Goal: Task Accomplishment & Management: Use online tool/utility

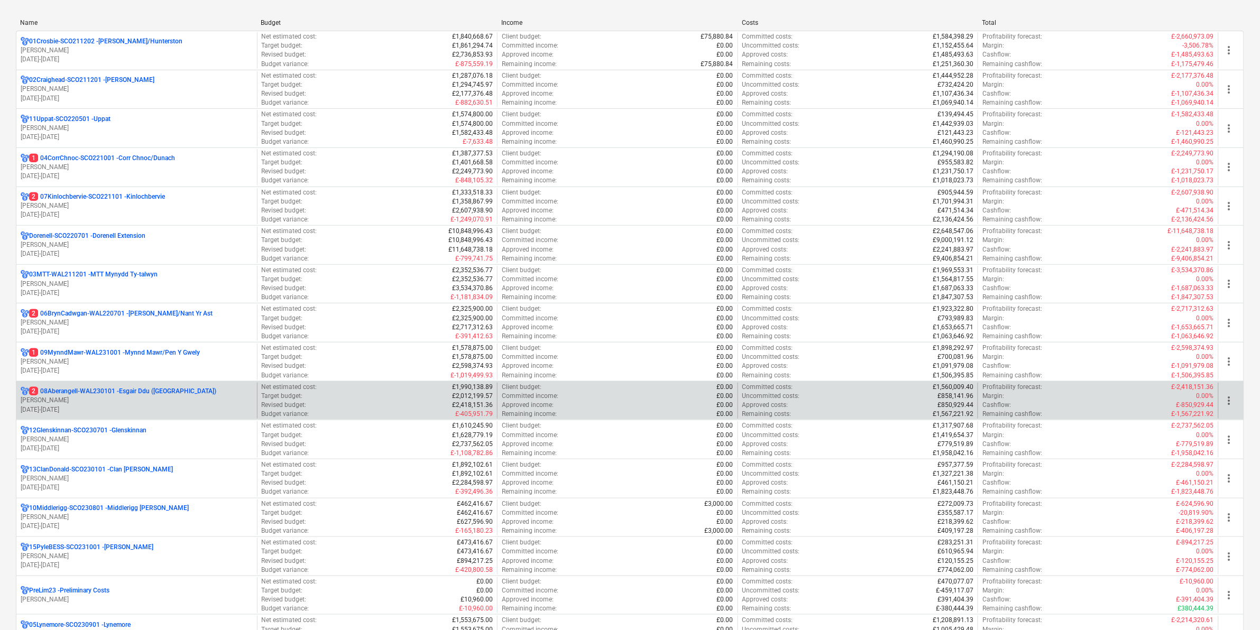
scroll to position [198, 0]
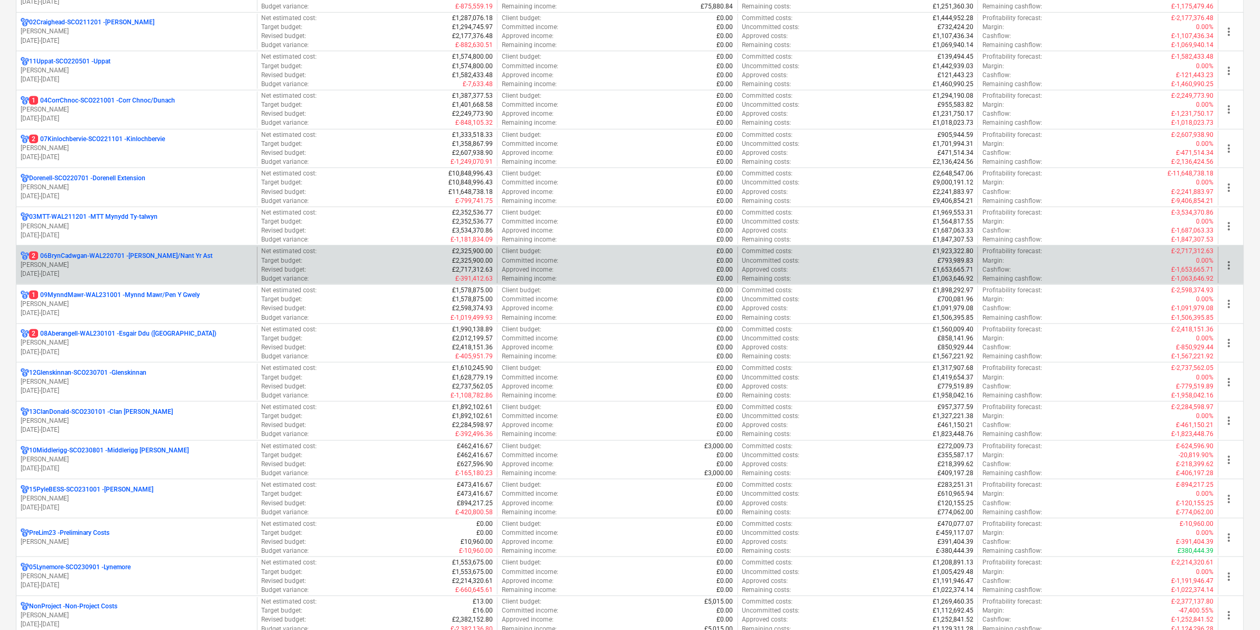
click at [156, 283] on div "2 06BrynCadwgan-WAL220701 - [PERSON_NAME]/Nant Yr Ast [PERSON_NAME] [DATE] - [D…" at bounding box center [136, 265] width 241 height 36
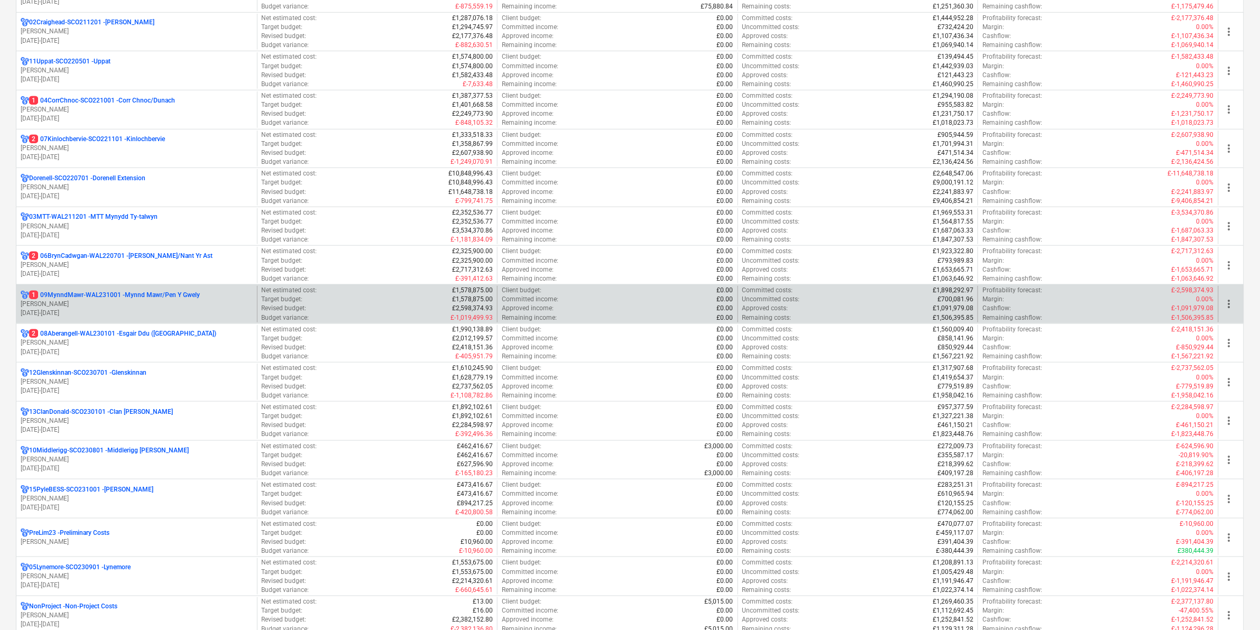
click at [158, 304] on p "[PERSON_NAME]" at bounding box center [137, 304] width 232 height 9
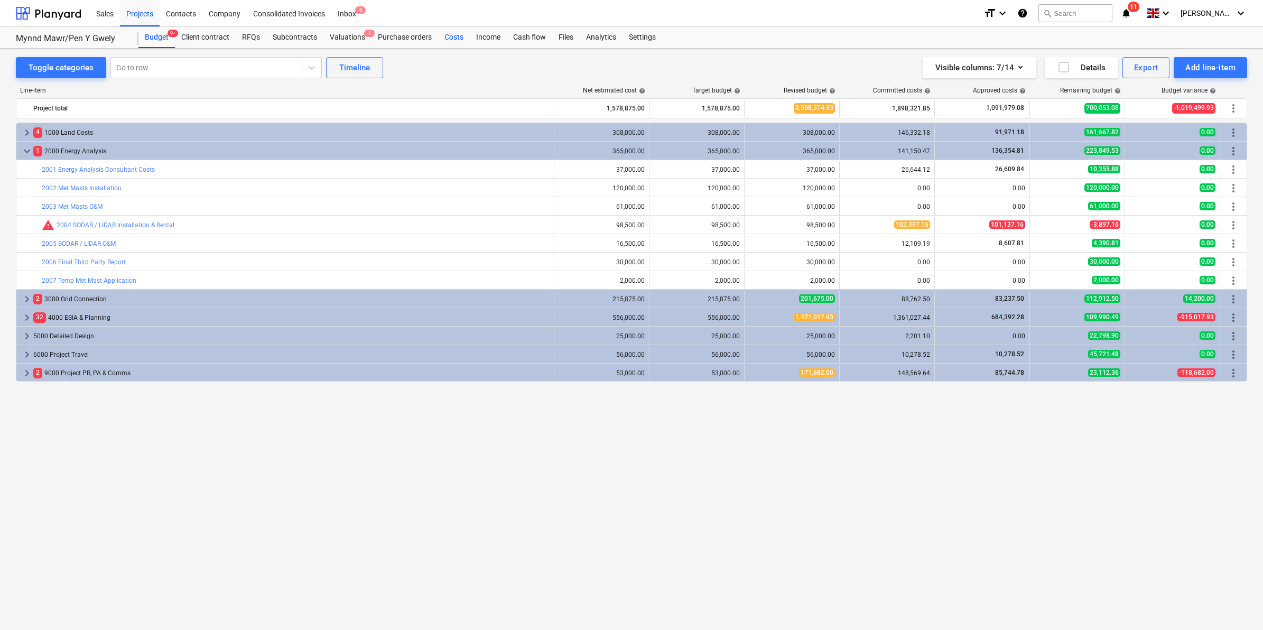
click at [450, 45] on div "Costs" at bounding box center [454, 37] width 32 height 21
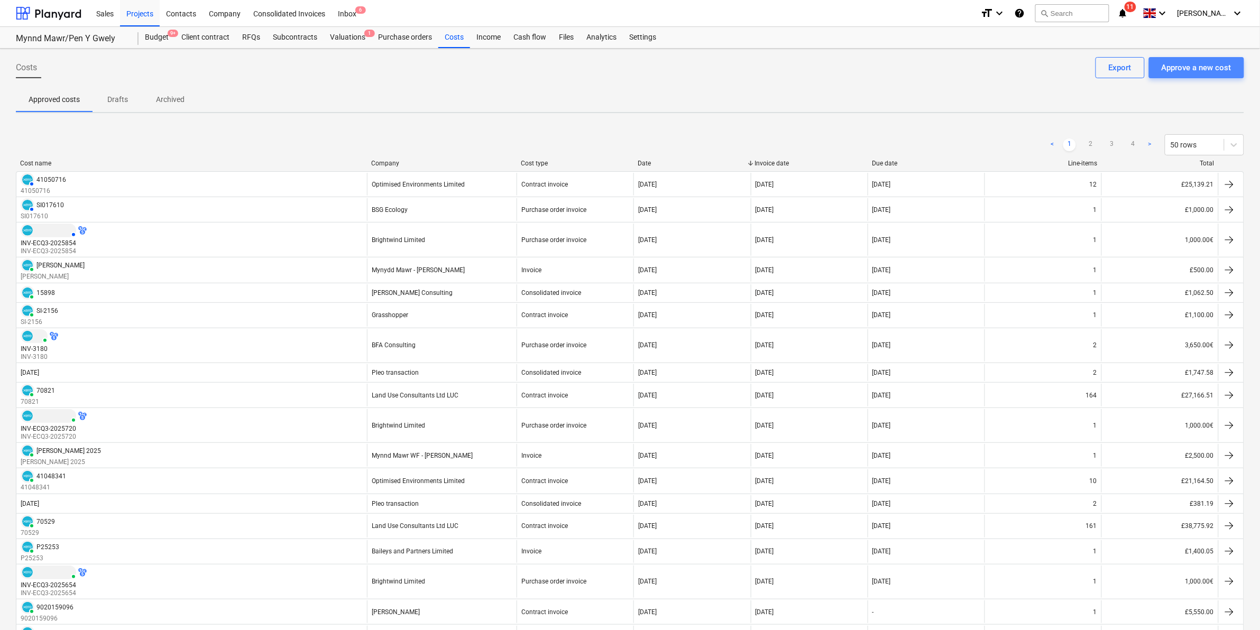
click at [1182, 61] on div "Approve a new cost" at bounding box center [1196, 68] width 70 height 14
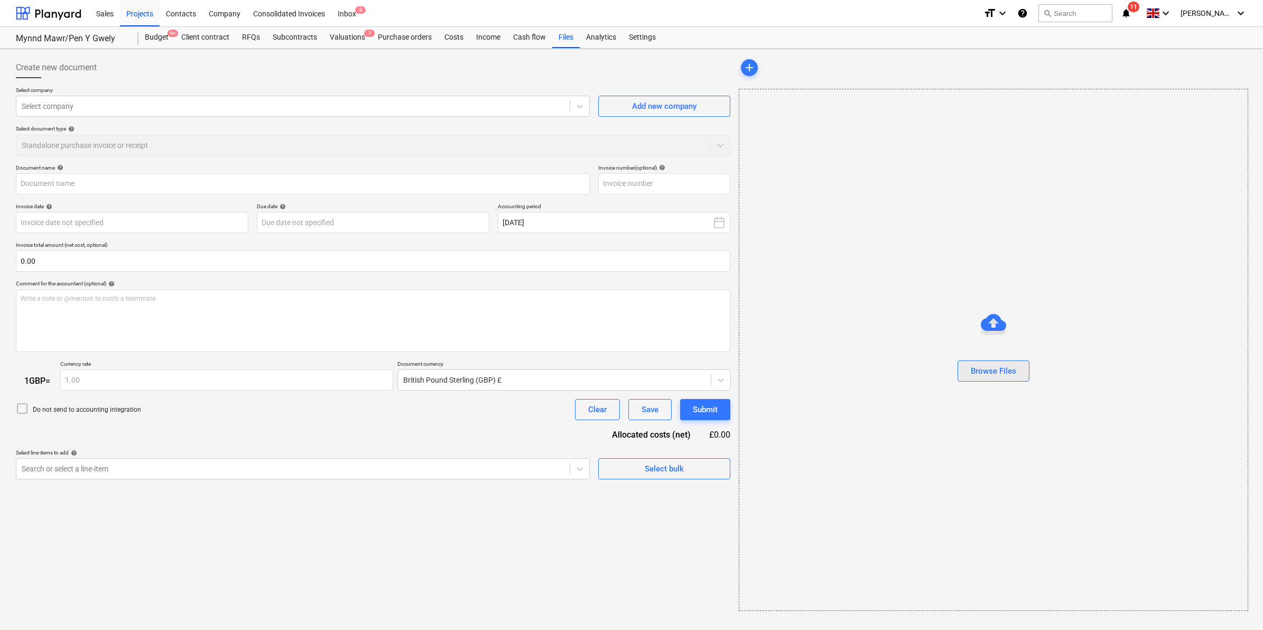
click at [1014, 374] on div "Browse Files" at bounding box center [993, 371] width 45 height 14
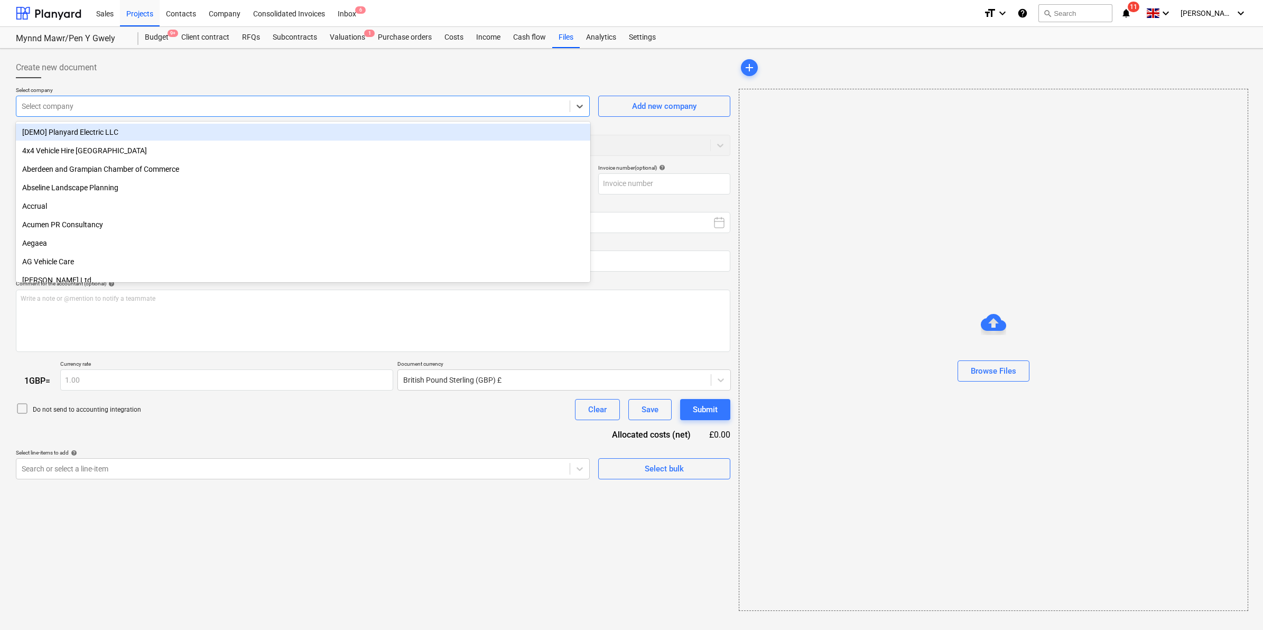
click at [318, 109] on div at bounding box center [293, 106] width 543 height 11
type input "Tractivity Inv 1315 - Galileo Empower UK Ltd.pdf"
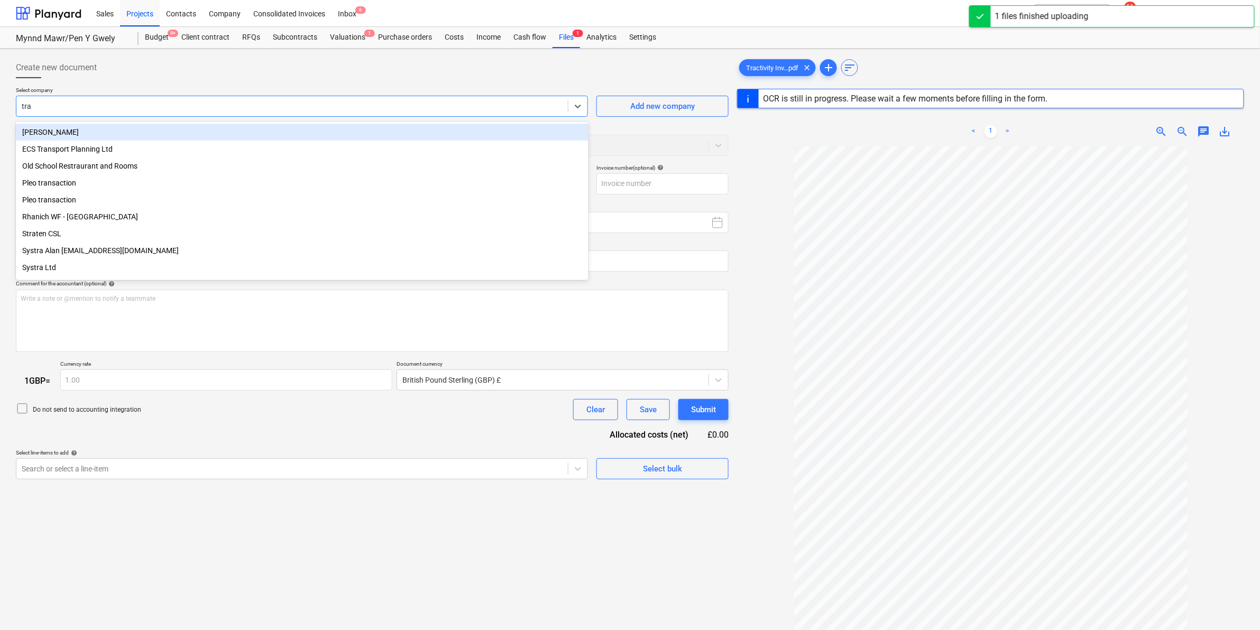
type input "trac"
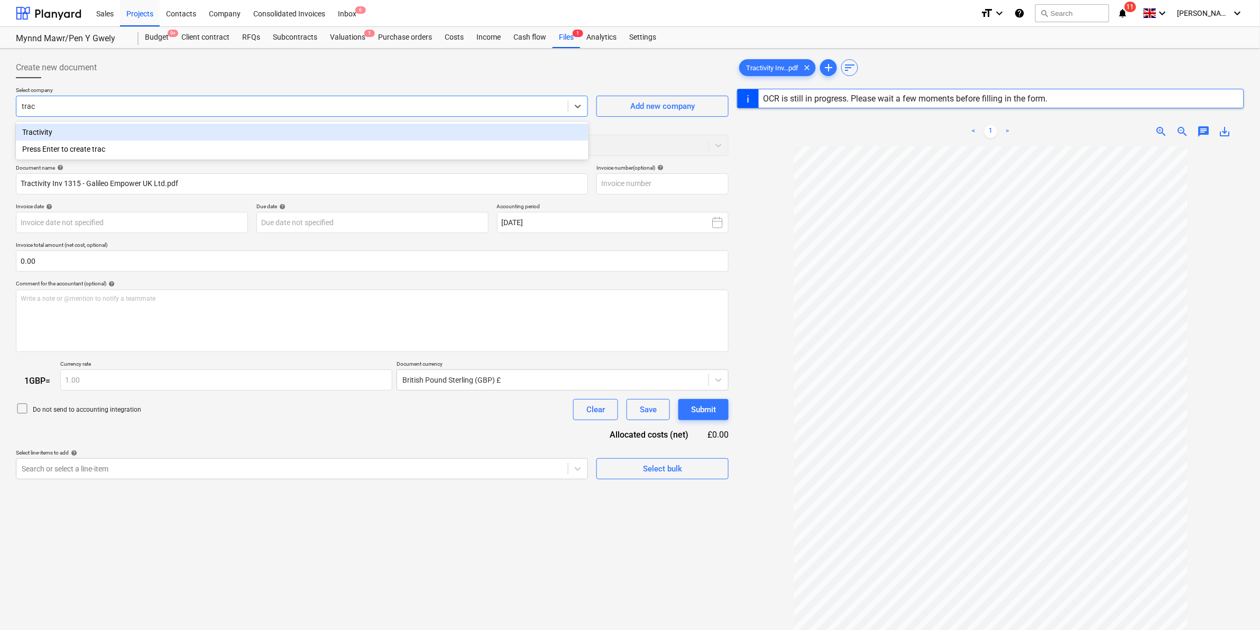
click at [320, 138] on div "Tractivity" at bounding box center [302, 132] width 572 height 17
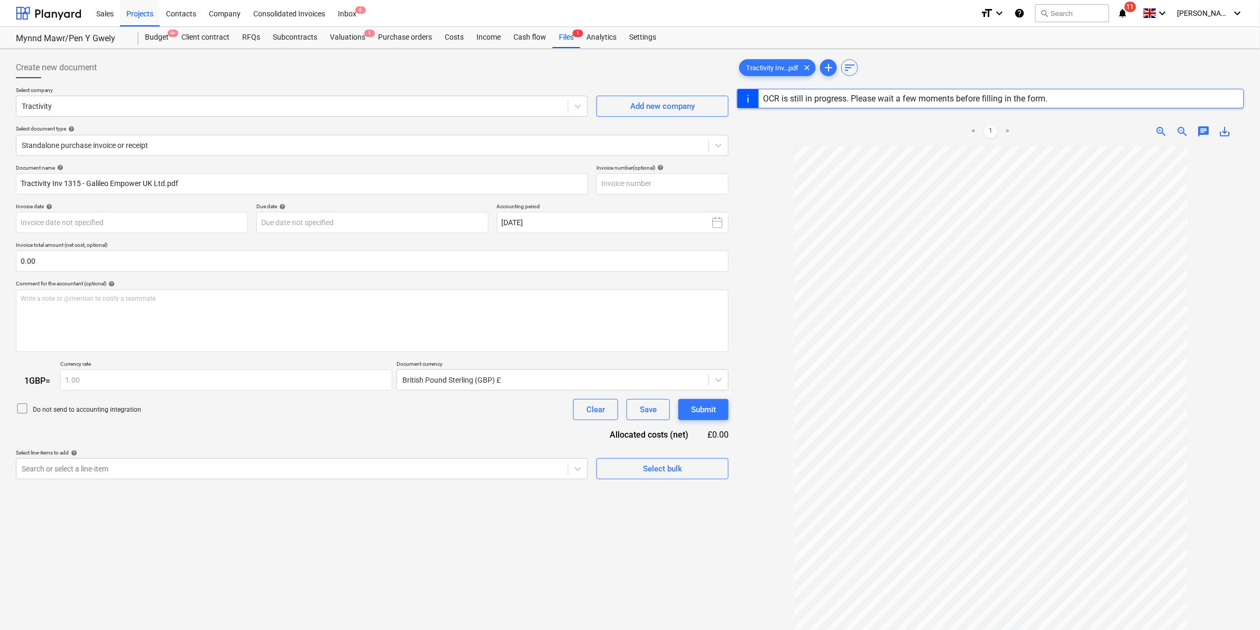
click at [173, 160] on div "Select company Tractivity Add new company Select document type help Standalone …" at bounding box center [372, 126] width 713 height 78
click at [180, 144] on div at bounding box center [362, 145] width 681 height 11
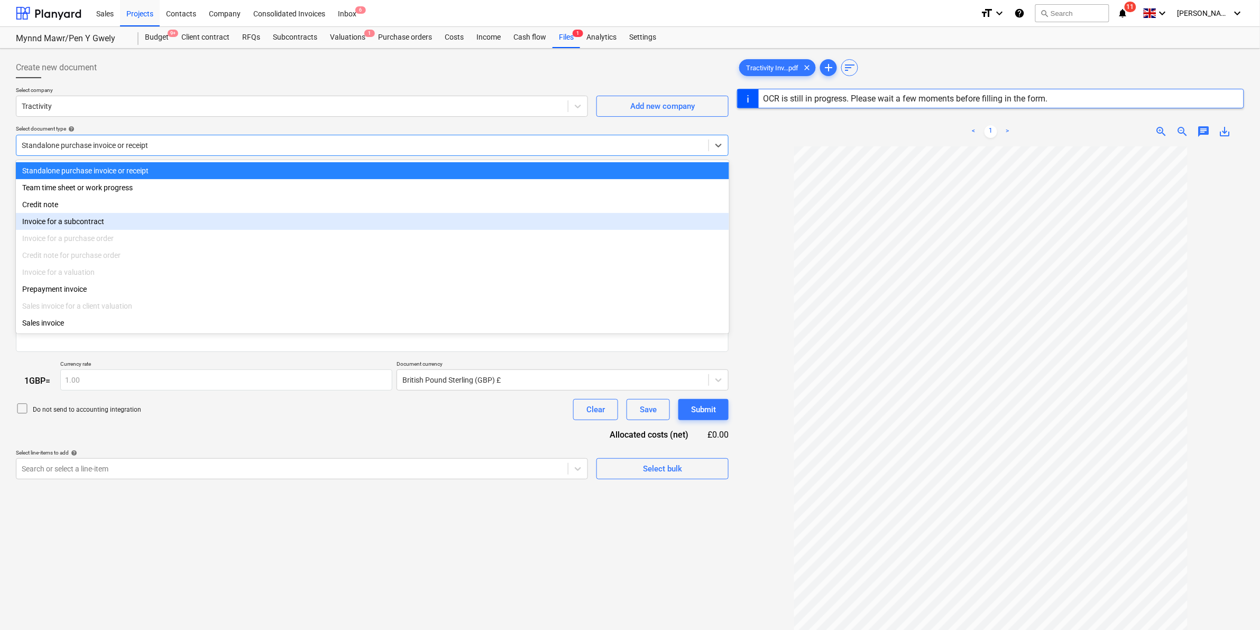
click at [109, 220] on div "Invoice for a subcontract" at bounding box center [372, 221] width 713 height 17
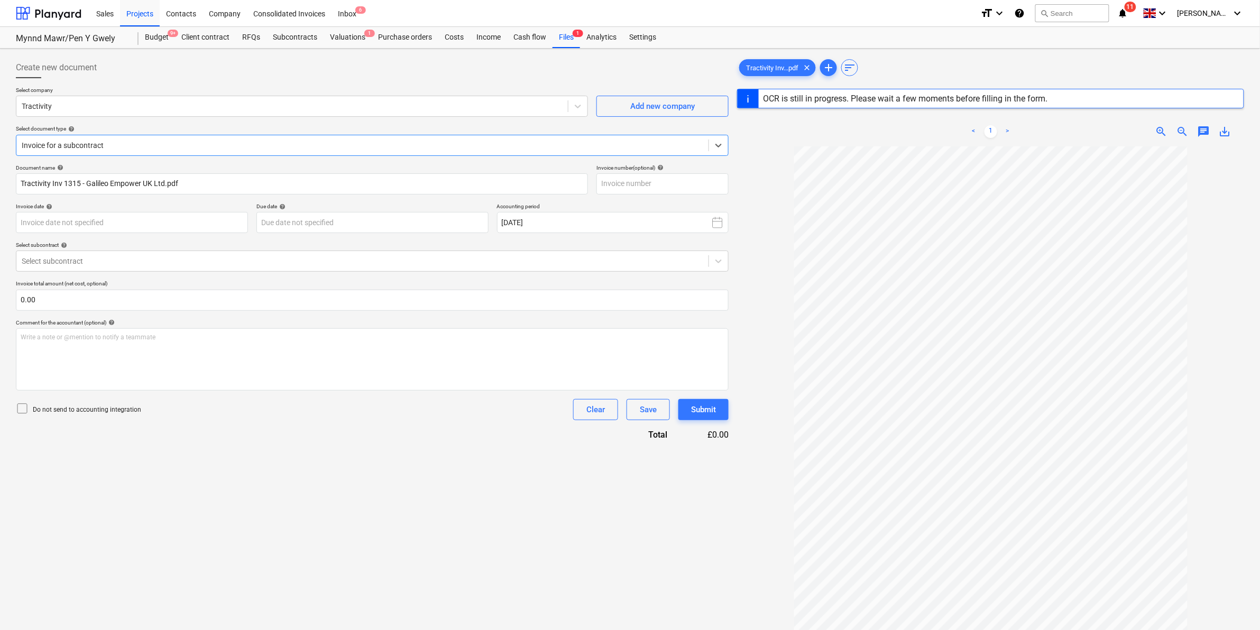
type input "1315"
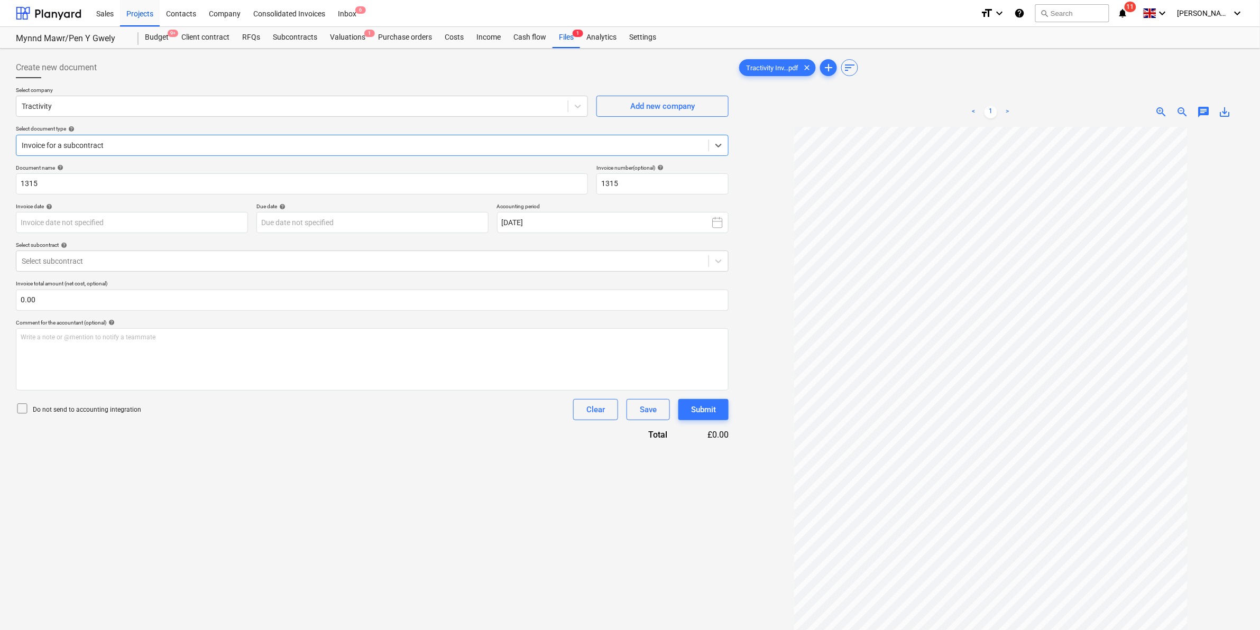
click at [74, 149] on div at bounding box center [362, 145] width 681 height 11
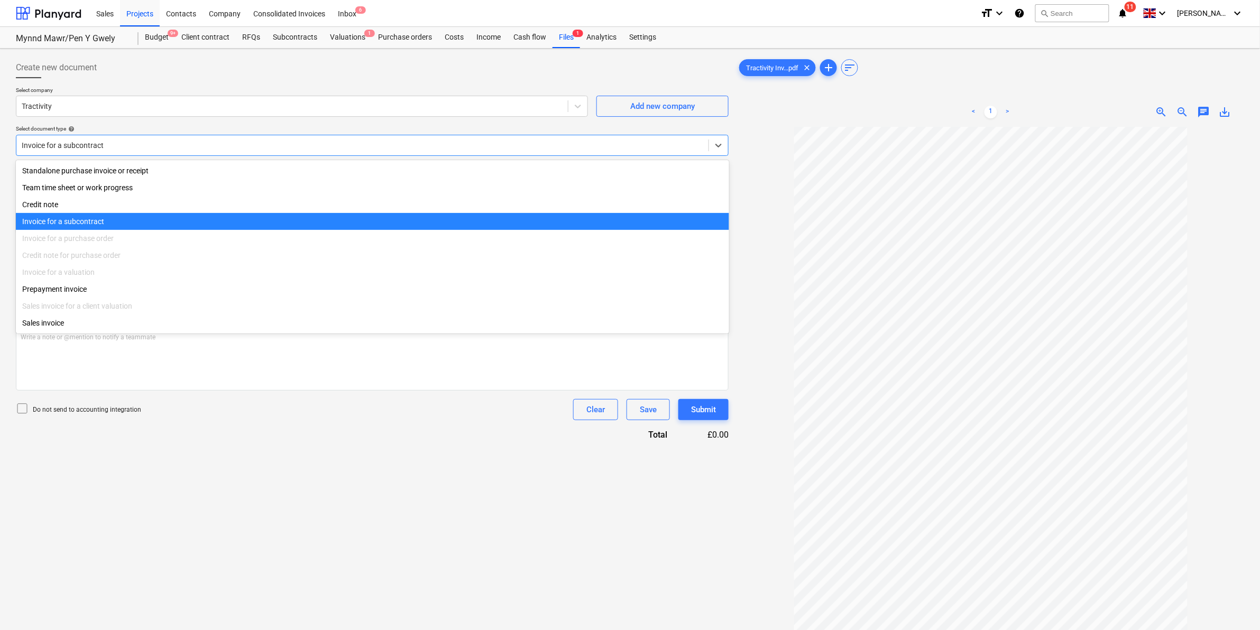
click at [91, 226] on div "Invoice for a subcontract" at bounding box center [372, 221] width 713 height 17
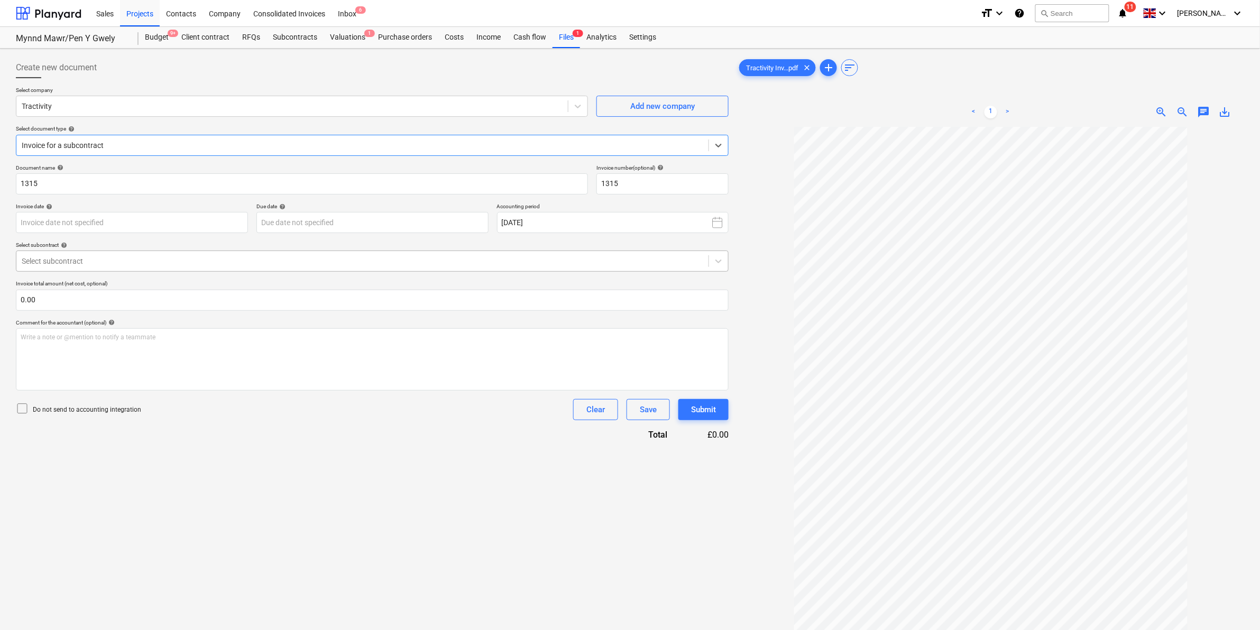
drag, startPoint x: 80, startPoint y: 257, endPoint x: 88, endPoint y: 262, distance: 9.5
click at [82, 258] on div at bounding box center [362, 261] width 681 height 11
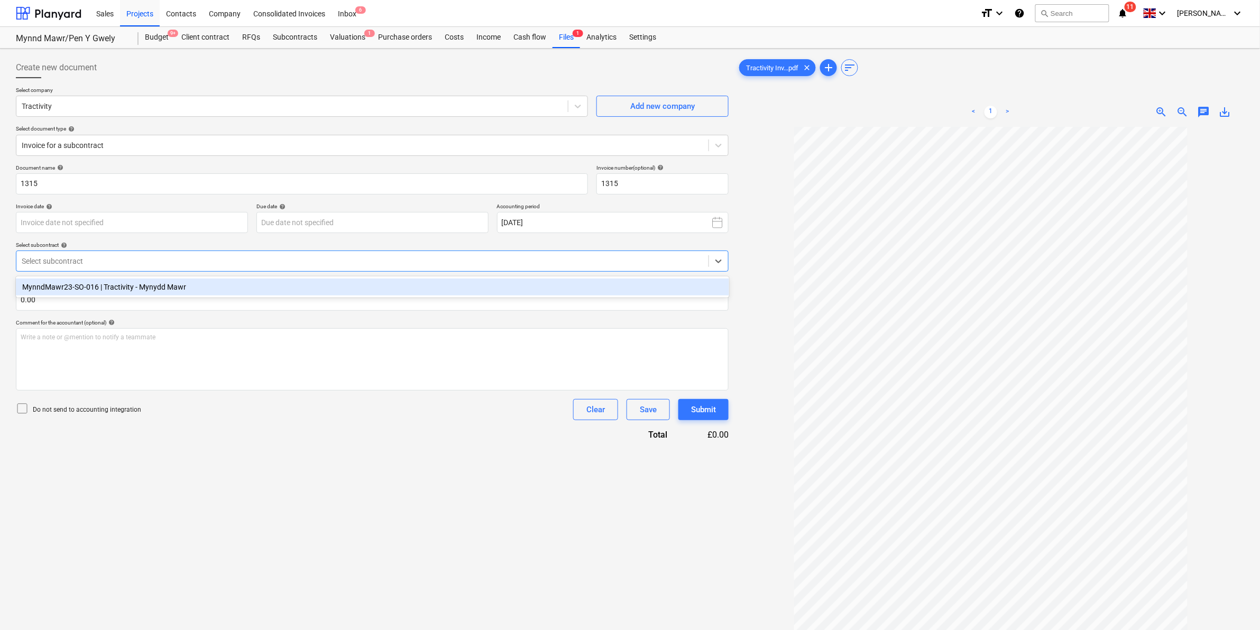
click at [96, 281] on div "MynndMawr23-SO-016 | Tractivity - Mynydd Mawr" at bounding box center [372, 287] width 713 height 17
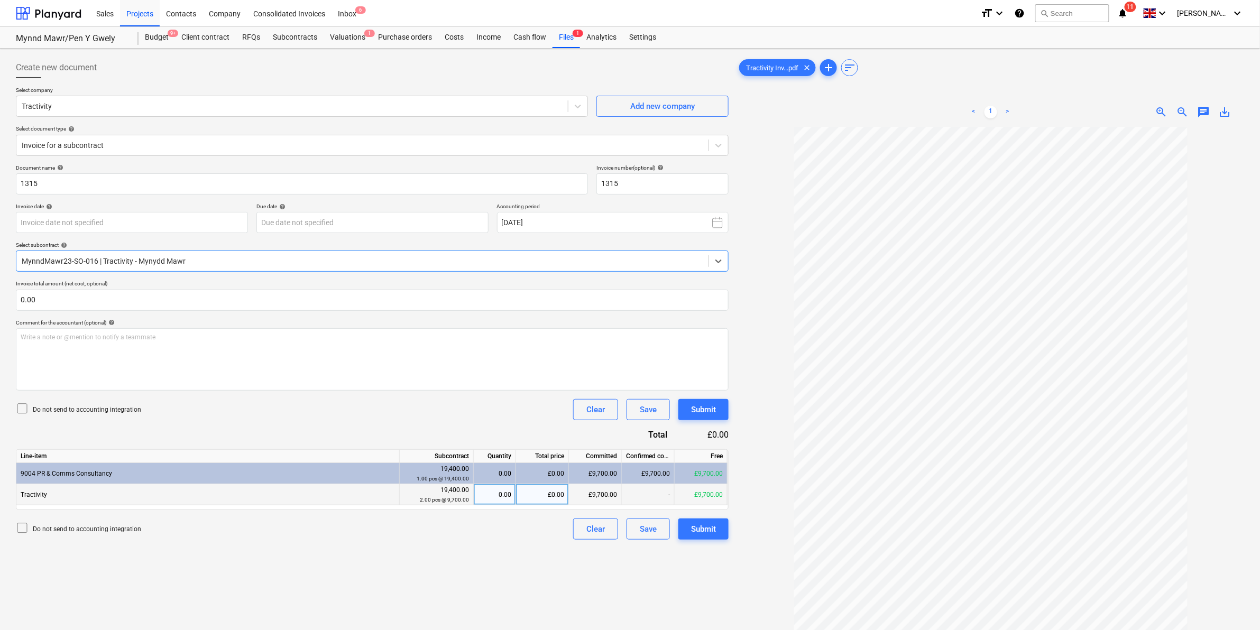
click at [491, 497] on div "0.00" at bounding box center [494, 494] width 33 height 21
click at [548, 493] on div "£0.00" at bounding box center [542, 494] width 53 height 21
click at [492, 493] on div "0.00" at bounding box center [494, 494] width 33 height 21
type input "0.5"
click at [479, 427] on div "Document name help 1315 Invoice number (optional) help 1315 Invoice date help P…" at bounding box center [372, 351] width 713 height 375
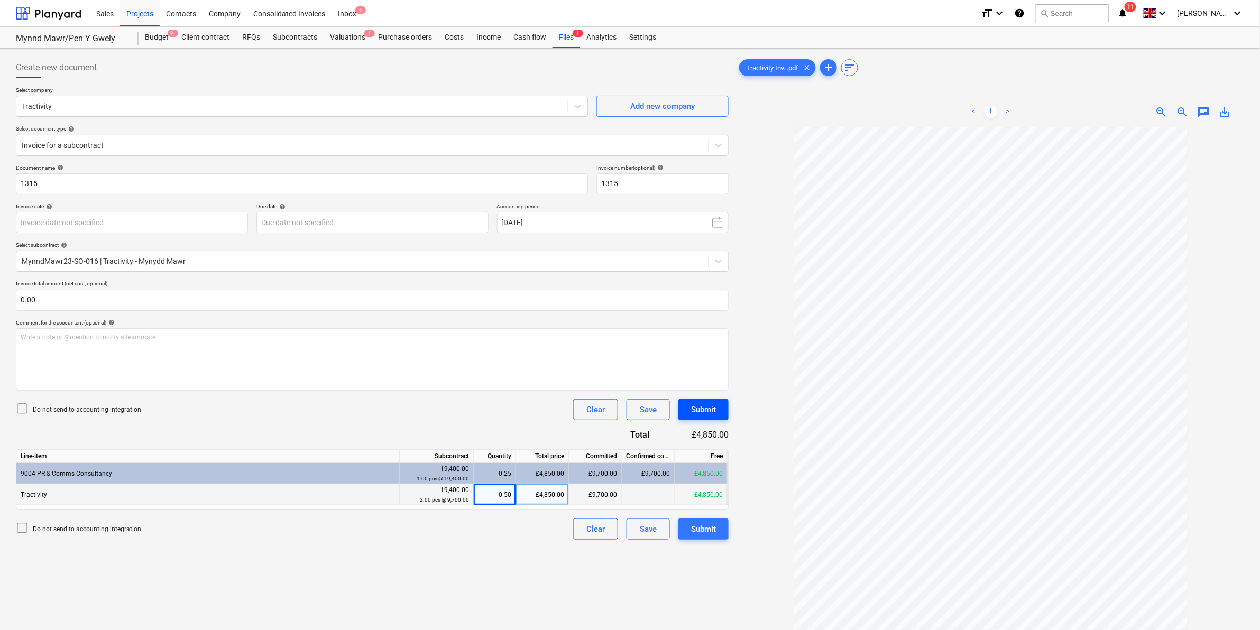
click at [717, 409] on button "Submit" at bounding box center [703, 409] width 50 height 21
